Goal: Information Seeking & Learning: Check status

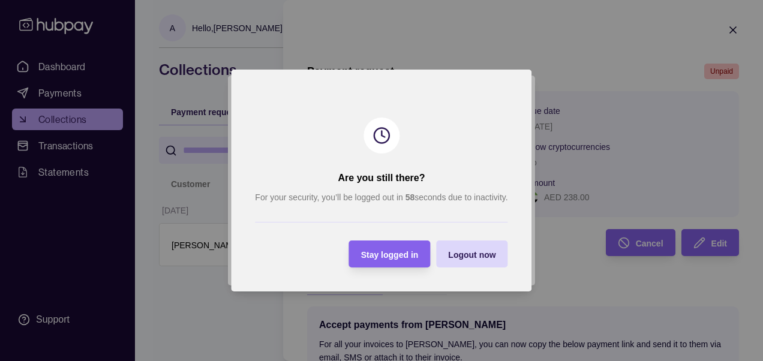
scroll to position [245, 0]
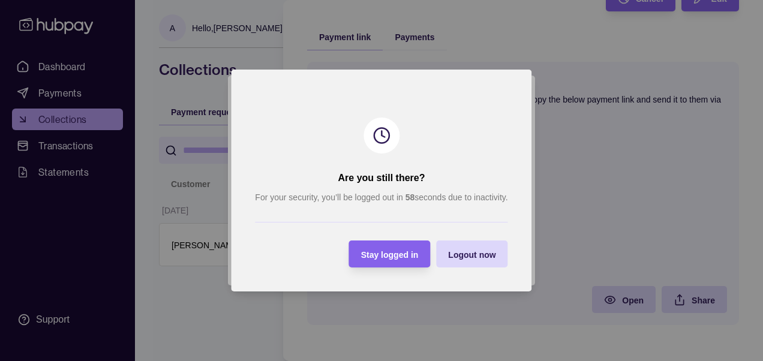
click at [406, 244] on div "Stay logged in" at bounding box center [381, 254] width 76 height 27
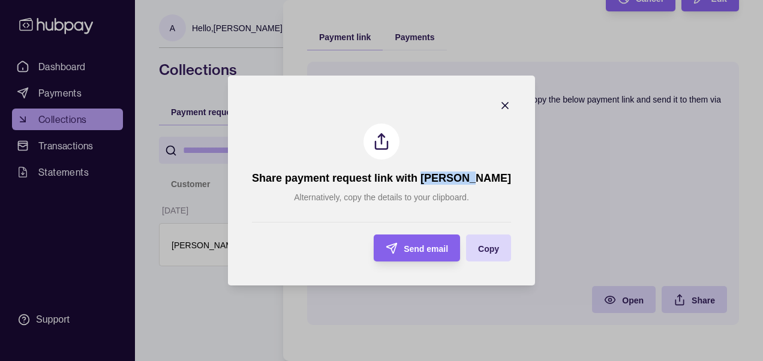
click at [499, 108] on icon "button" at bounding box center [505, 106] width 12 height 12
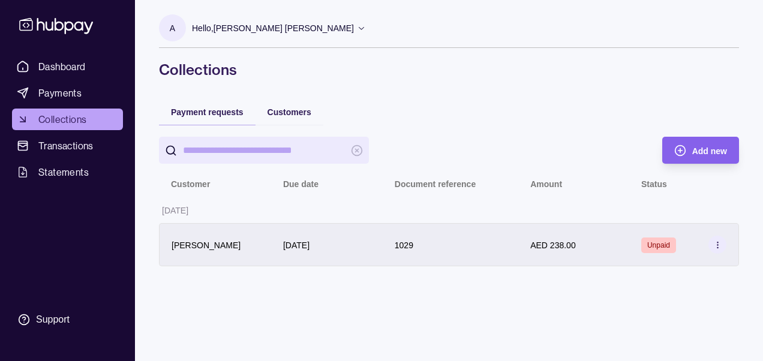
click at [601, 248] on div "AED 238.00" at bounding box center [573, 245] width 87 height 14
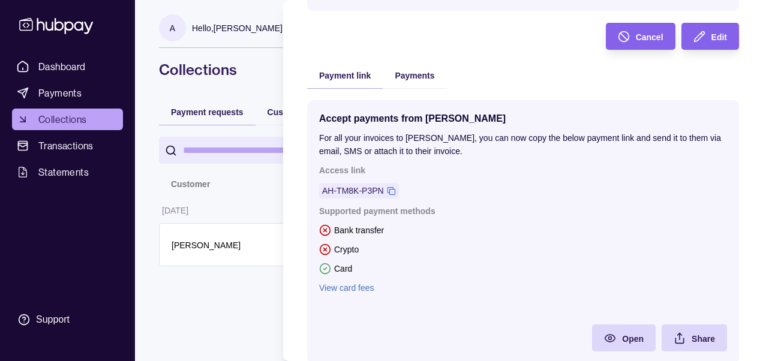
scroll to position [208, 0]
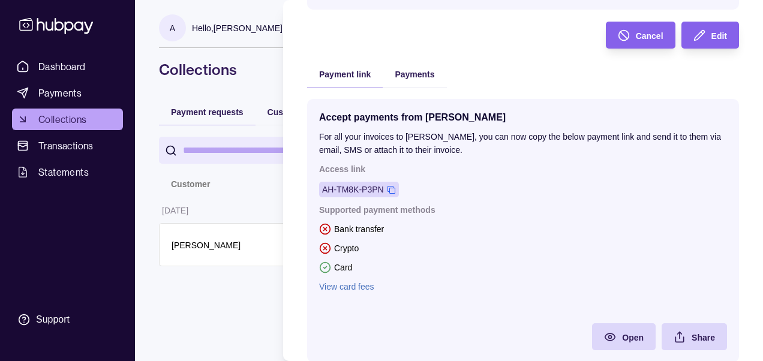
click at [391, 189] on icon at bounding box center [391, 189] width 9 height 9
click at [255, 316] on html "Dashboard Payments Collections Transactions Statements Support A Hello, Ahmed M…" at bounding box center [381, 180] width 763 height 361
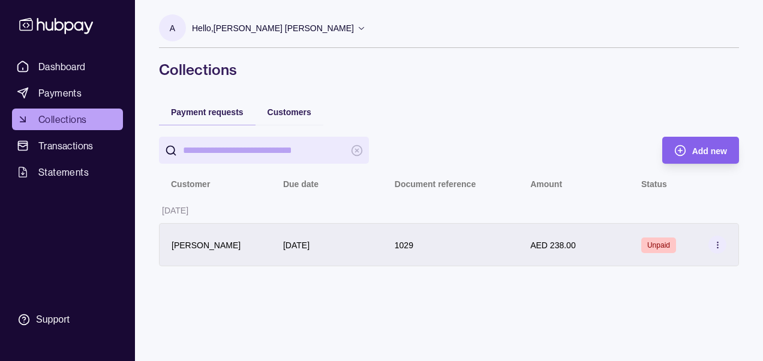
click at [434, 242] on div "1029" at bounding box center [451, 245] width 112 height 14
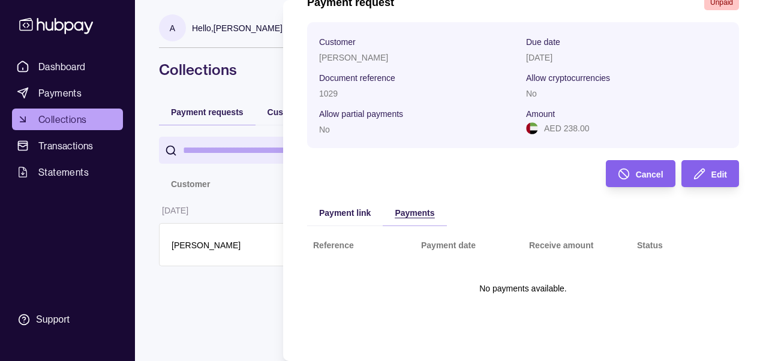
scroll to position [70, 0]
click at [410, 38] on div "Payment request Unpaid Customer Cristina Balhui Due date 17 Sep 2025 Document r…" at bounding box center [523, 166] width 432 height 343
click at [351, 217] on span "Payment link" at bounding box center [345, 213] width 52 height 10
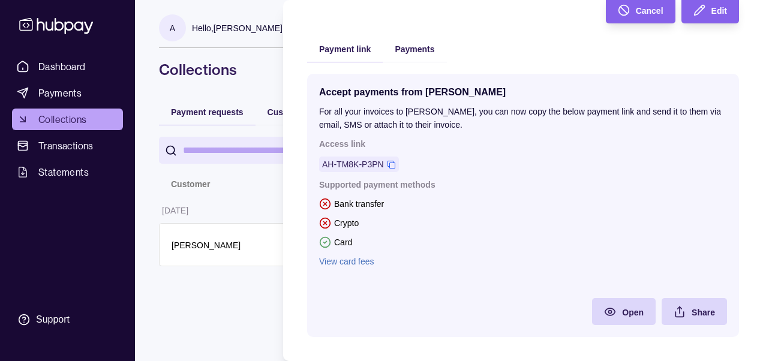
scroll to position [245, 0]
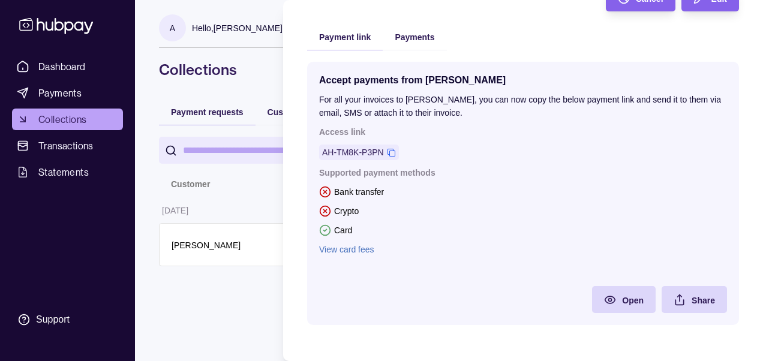
click at [356, 249] on link "View card fees" at bounding box center [523, 249] width 408 height 13
click at [290, 280] on section "Payment request Unpaid Customer Cristina Balhui Due date 17 Sep 2025 Document r…" at bounding box center [523, 58] width 480 height 606
click at [247, 295] on html "Dashboard Payments Collections Transactions Statements Support A Hello, Ahmed M…" at bounding box center [381, 180] width 763 height 361
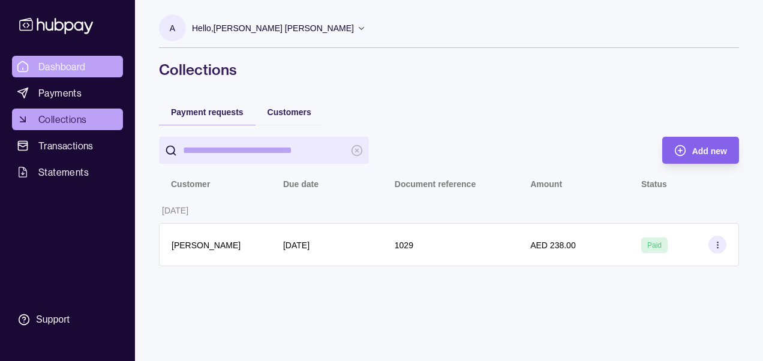
click at [85, 73] on span "Dashboard" at bounding box center [61, 66] width 47 height 14
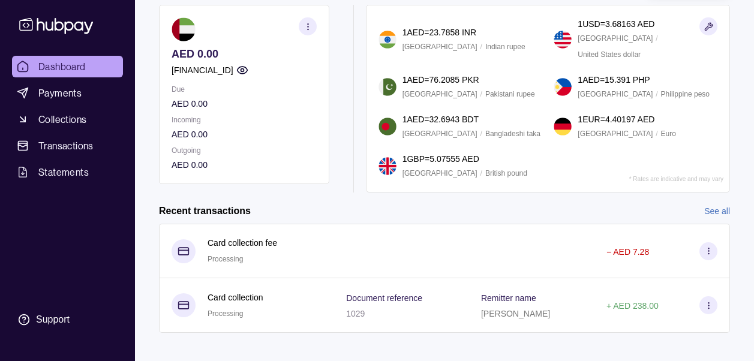
scroll to position [161, 0]
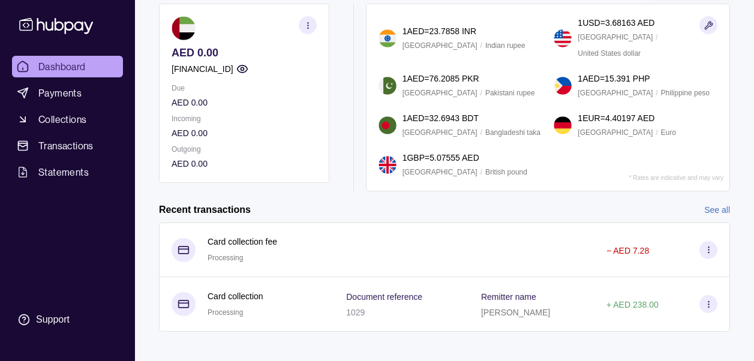
click at [353, 166] on div at bounding box center [353, 98] width 1 height 188
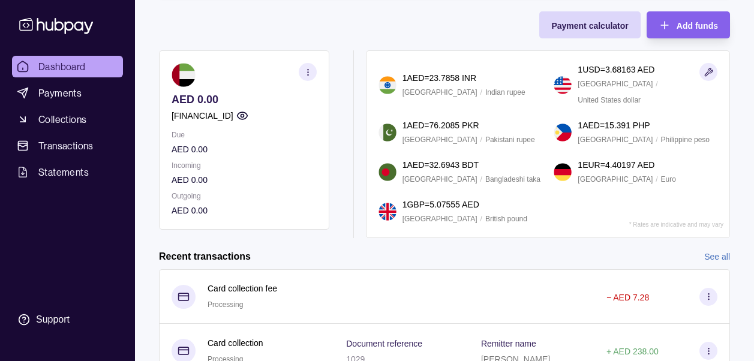
scroll to position [0, 0]
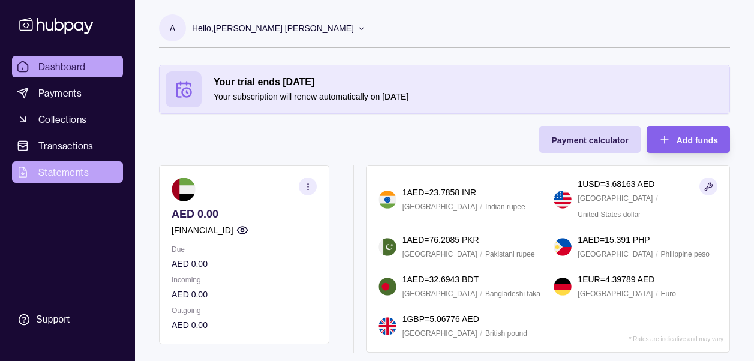
click at [77, 164] on link "Statements" at bounding box center [67, 172] width 111 height 22
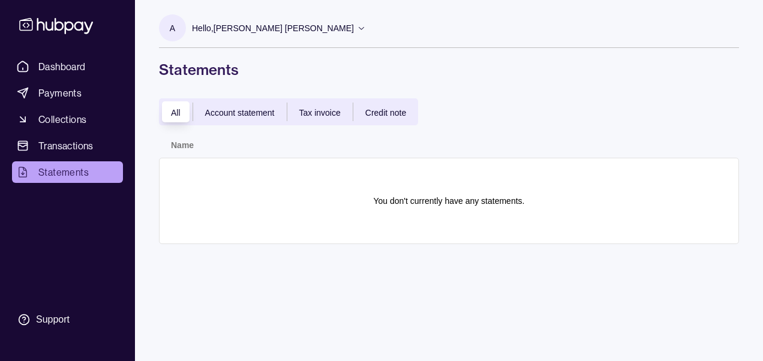
click at [266, 126] on div "All Account statement Tax invoice Credit note Name You don't currently have any…" at bounding box center [449, 171] width 580 height 146
click at [257, 112] on span "Account statement" at bounding box center [240, 113] width 70 height 10
click at [320, 117] on div "Tax invoice" at bounding box center [319, 112] width 65 height 14
click at [391, 112] on span "Credit note" at bounding box center [385, 113] width 41 height 10
click at [188, 110] on div "All" at bounding box center [176, 112] width 34 height 14
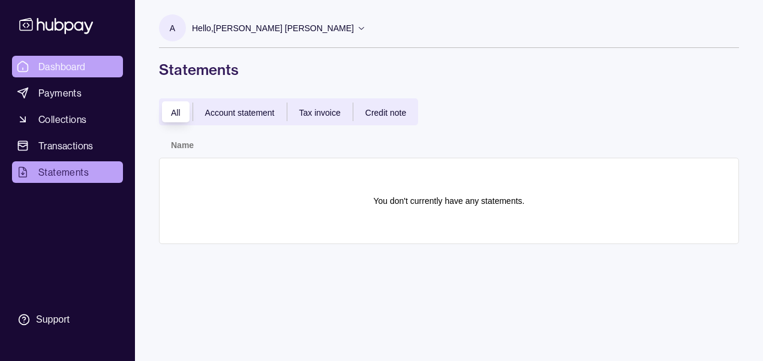
click at [97, 69] on link "Dashboard" at bounding box center [67, 67] width 111 height 22
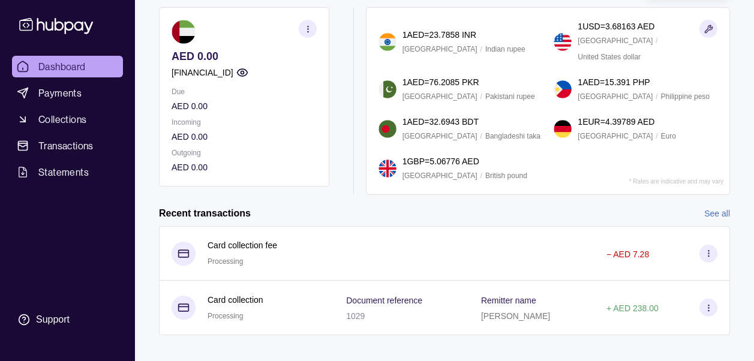
scroll to position [161, 0]
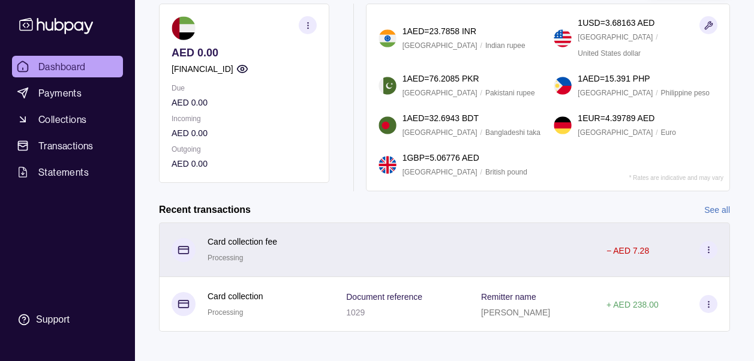
click at [495, 247] on div at bounding box center [531, 250] width 125 height 55
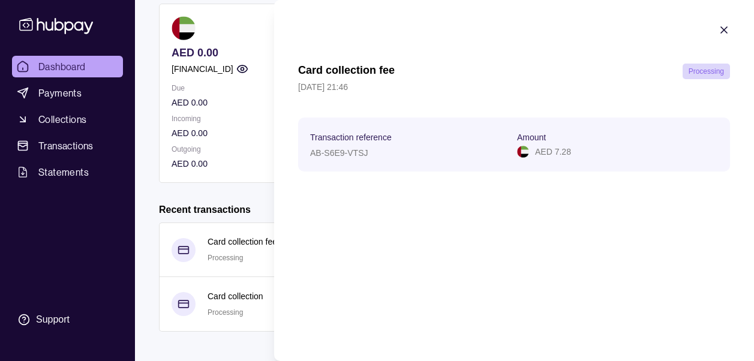
click at [721, 26] on icon "button" at bounding box center [724, 30] width 12 height 12
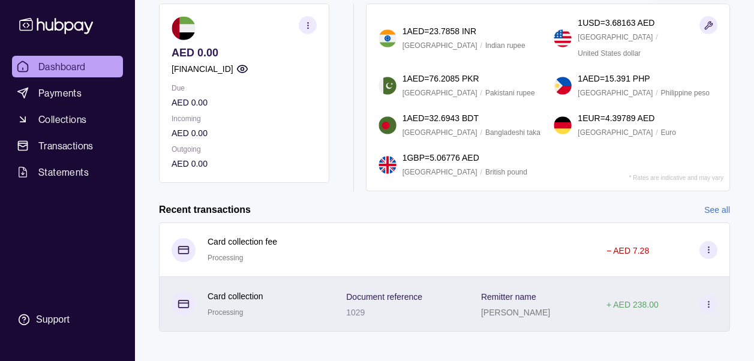
click at [436, 289] on div "Document reference 1029" at bounding box center [401, 304] width 111 height 30
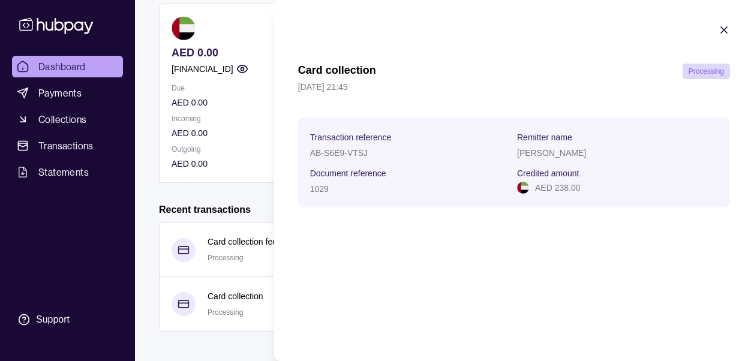
click at [724, 29] on icon "button" at bounding box center [724, 30] width 6 height 6
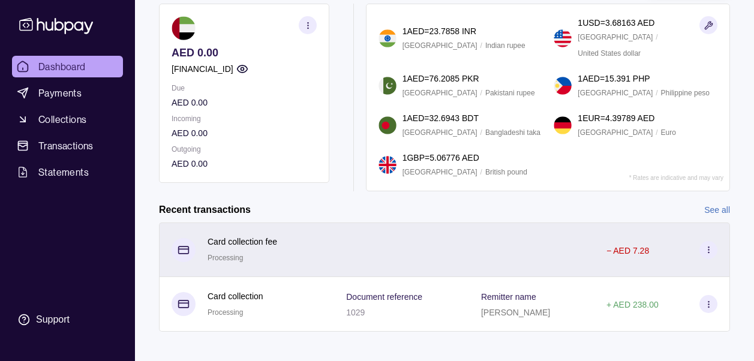
click at [370, 248] on div at bounding box center [401, 250] width 135 height 55
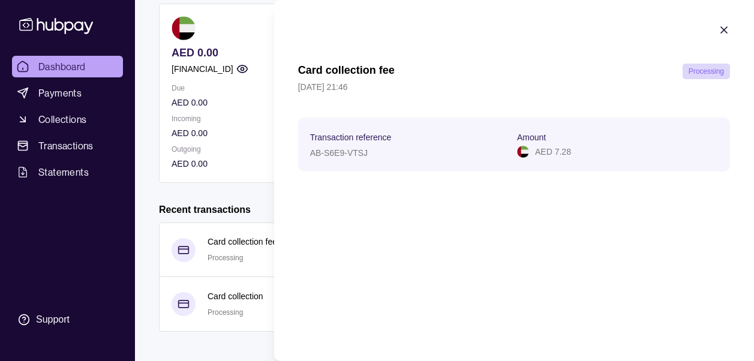
click at [728, 31] on icon "button" at bounding box center [724, 30] width 12 height 12
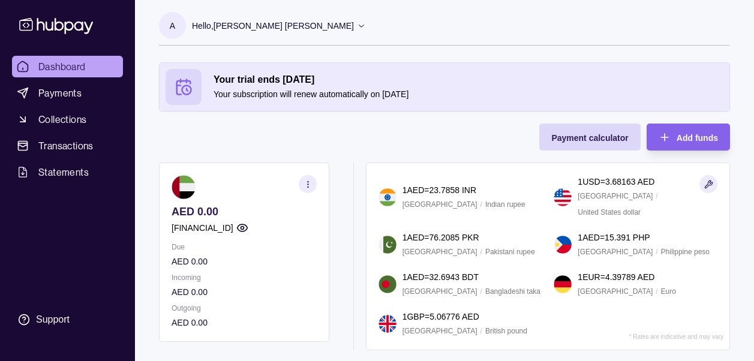
scroll to position [0, 0]
